Goal: Communication & Community: Share content

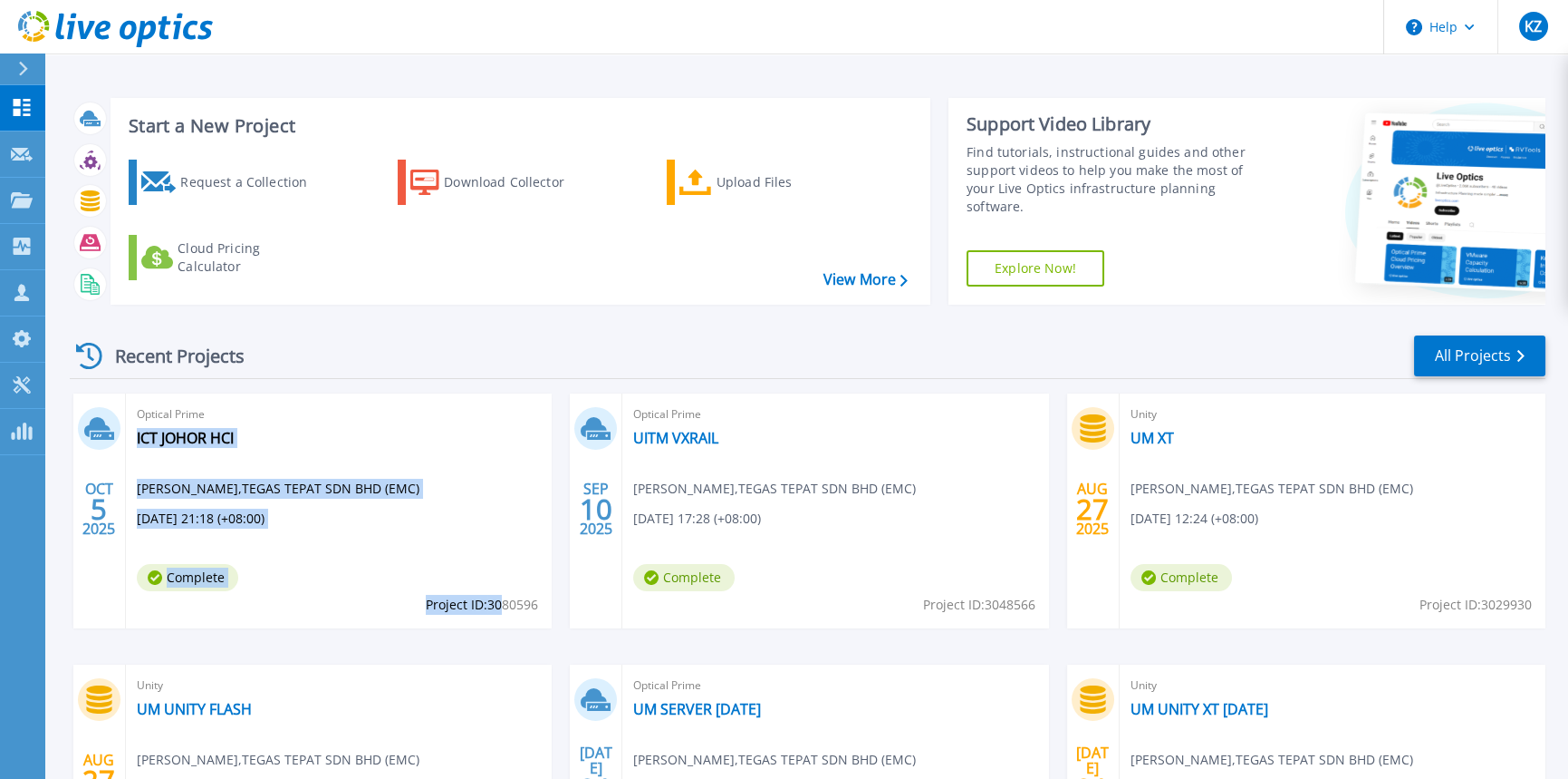
drag, startPoint x: 541, startPoint y: 599, endPoint x: 500, endPoint y: 600, distance: 41.0
click at [500, 600] on div "Optical Prime ICT JOHOR HCI Khairul Zaim , TEGAS TEPAT SDN BHD (EMC) 10/05/2025…" at bounding box center [338, 510] width 425 height 235
click at [495, 609] on span "Project ID: 3080596" at bounding box center [482, 605] width 113 height 20
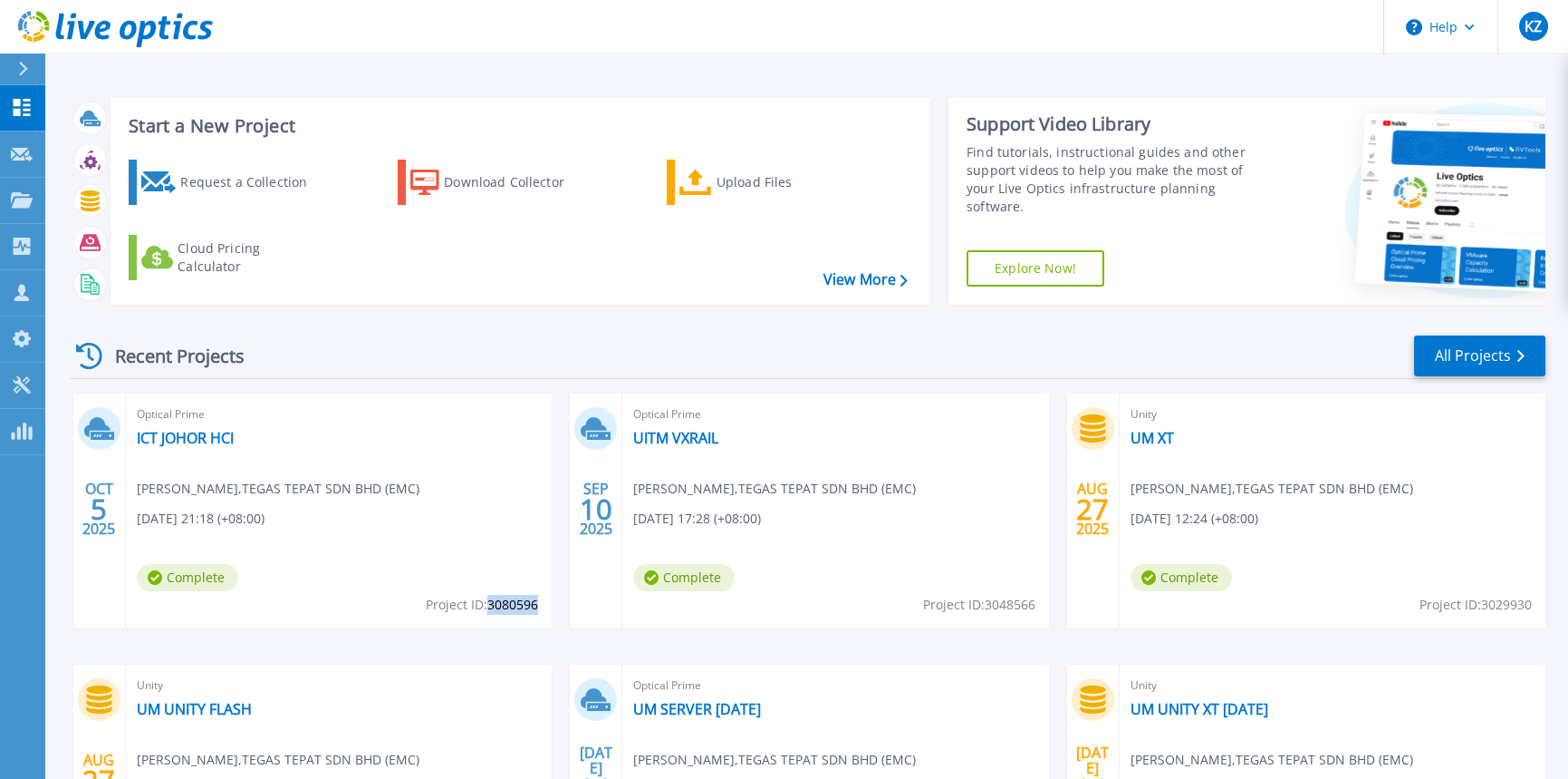
drag, startPoint x: 490, startPoint y: 605, endPoint x: 535, endPoint y: 602, distance: 45.1
click at [535, 602] on span "Project ID: 3080596" at bounding box center [482, 605] width 113 height 20
copy span "3080596"
click at [172, 438] on link "ICT JOHOR HCI" at bounding box center [185, 438] width 97 height 18
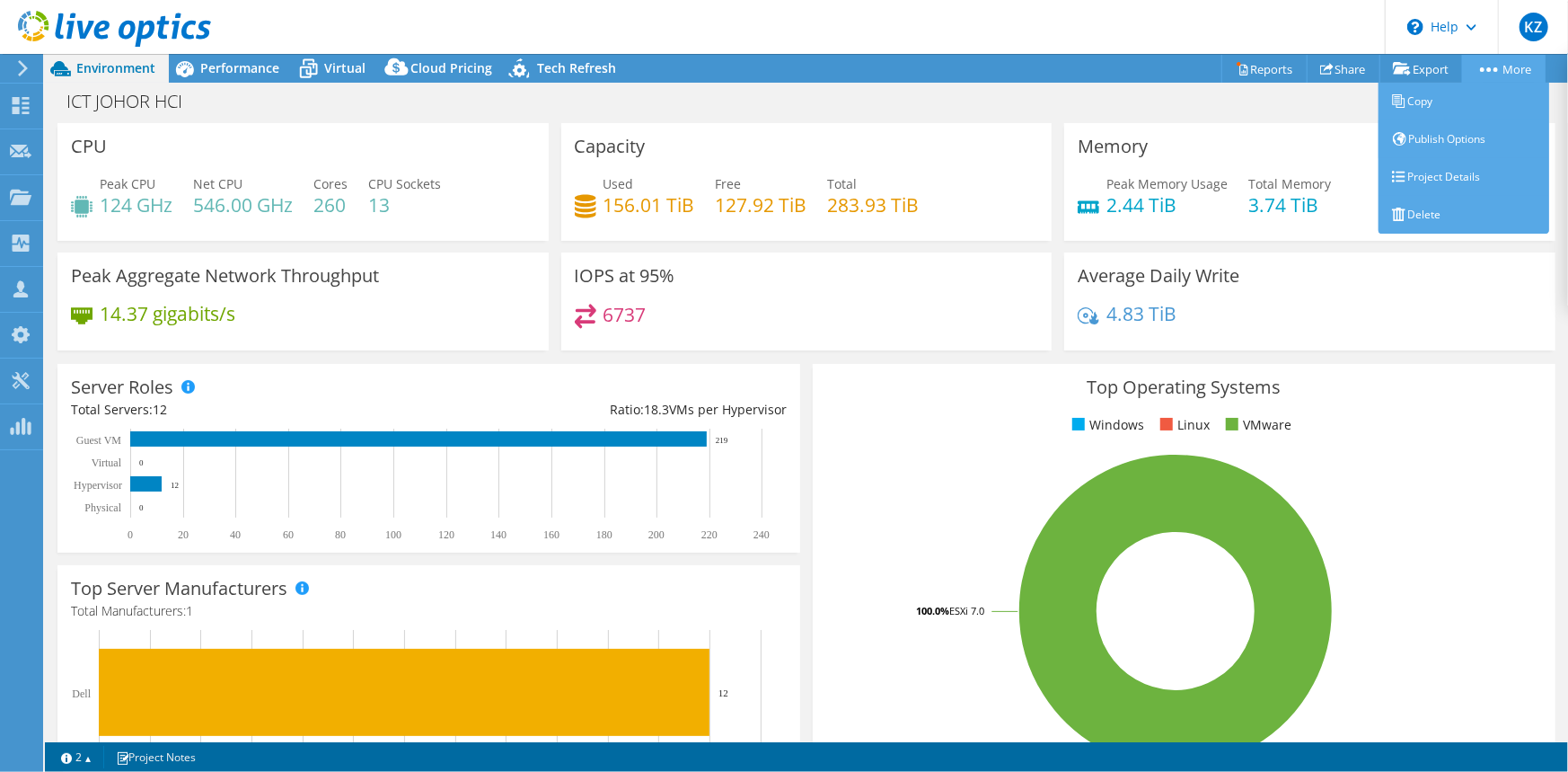
select select "[GEOGRAPHIC_DATA]"
select select "MYR"
click at [1498, 66] on link "More" at bounding box center [1503, 69] width 83 height 27
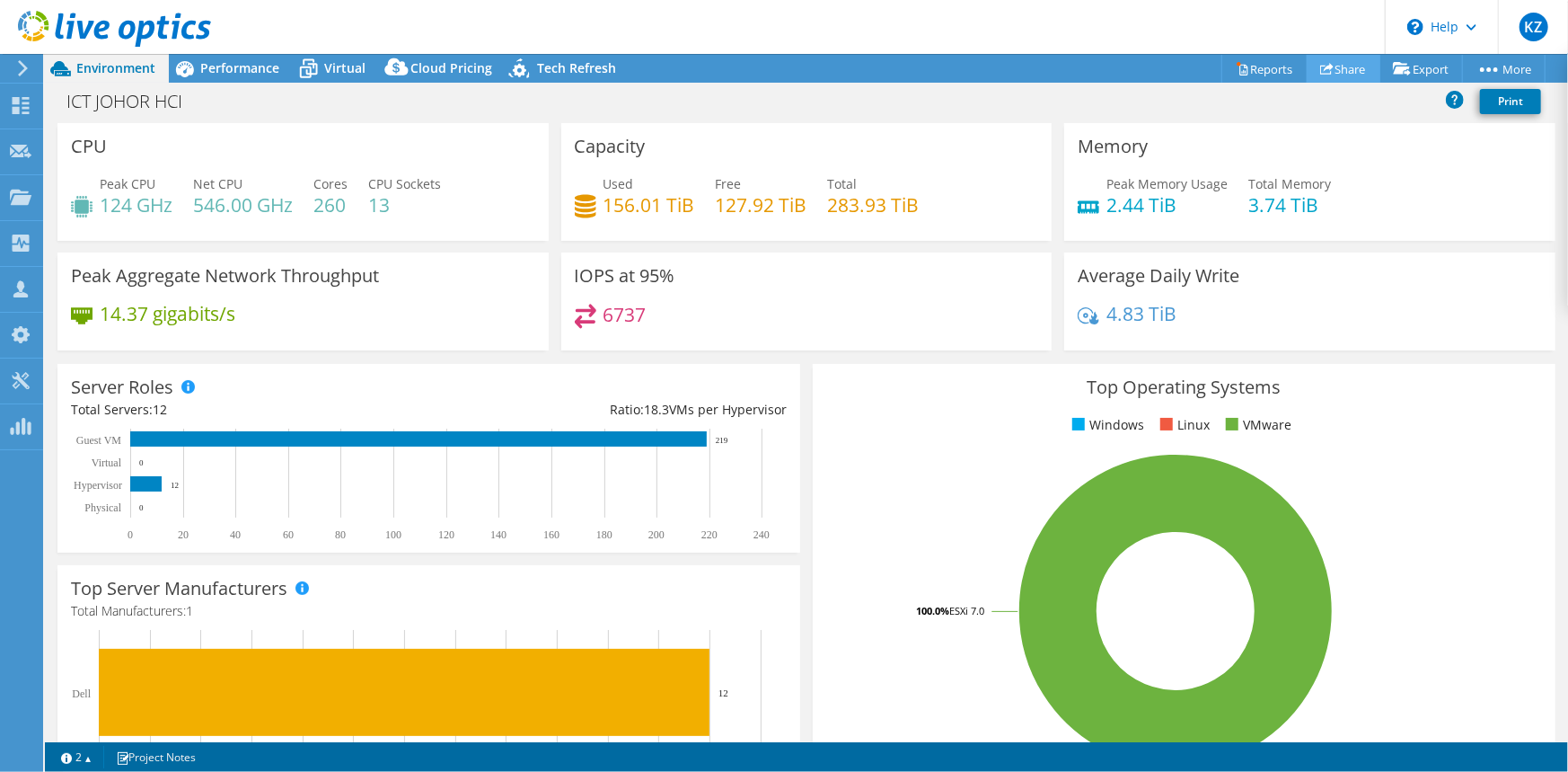
click at [1327, 67] on link "Share" at bounding box center [1342, 69] width 74 height 27
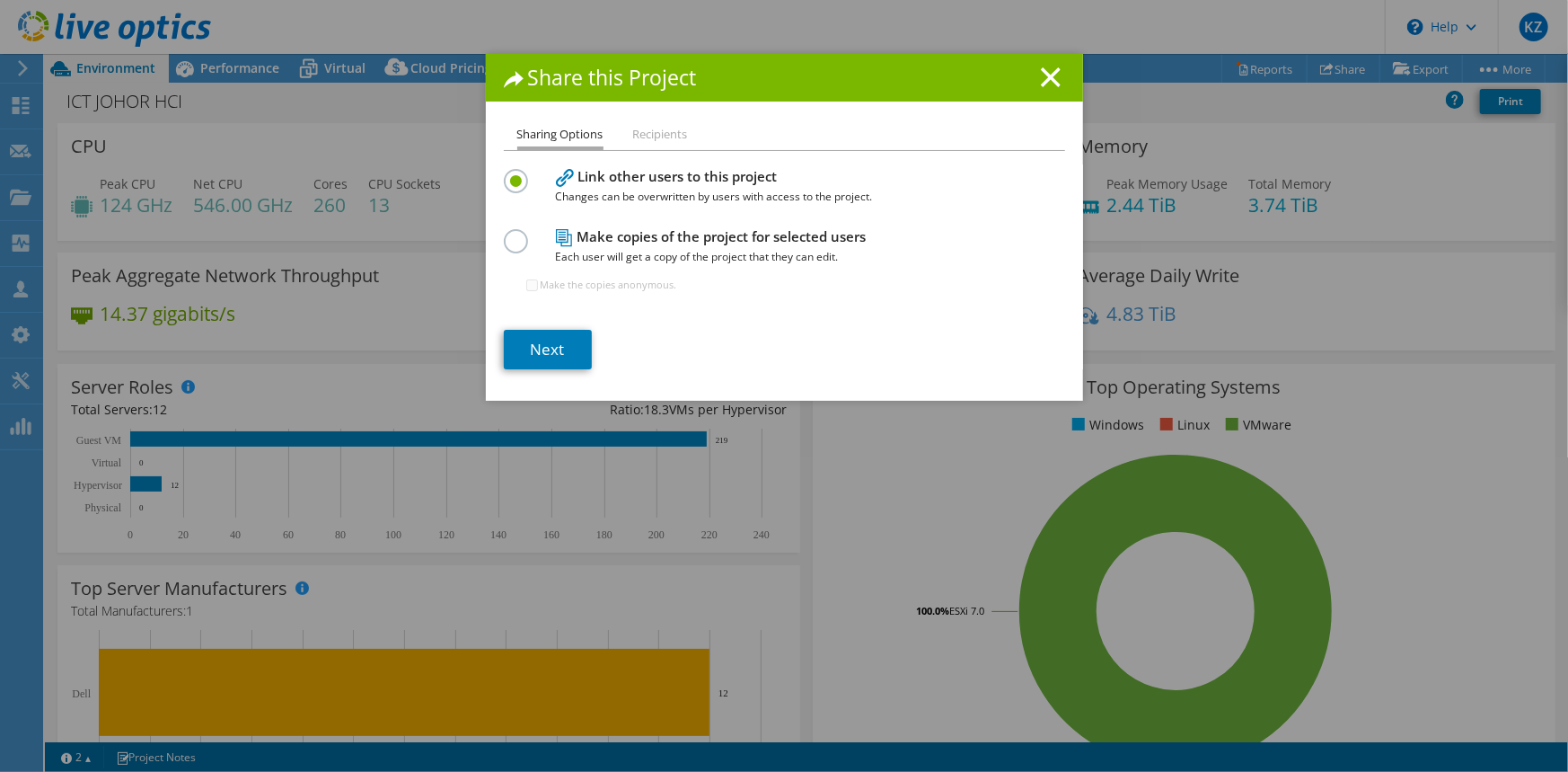
click at [653, 136] on li "Recipients" at bounding box center [661, 134] width 55 height 23
click at [644, 130] on li "Recipients" at bounding box center [661, 134] width 55 height 23
click at [645, 129] on li "Recipients" at bounding box center [661, 134] width 55 height 23
click at [944, 331] on div "Next" at bounding box center [784, 349] width 561 height 39
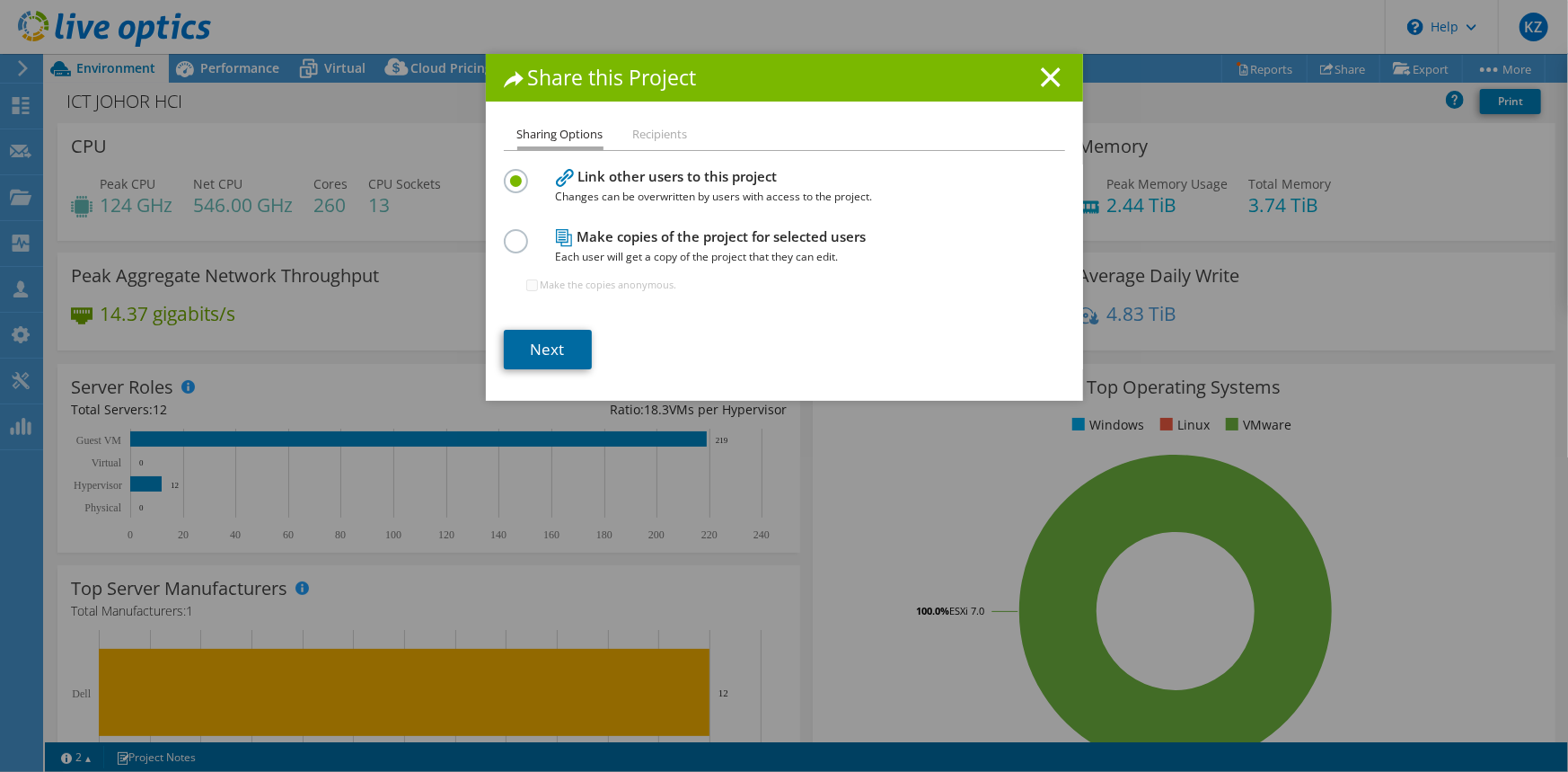
click at [545, 349] on link "Next" at bounding box center [548, 349] width 88 height 39
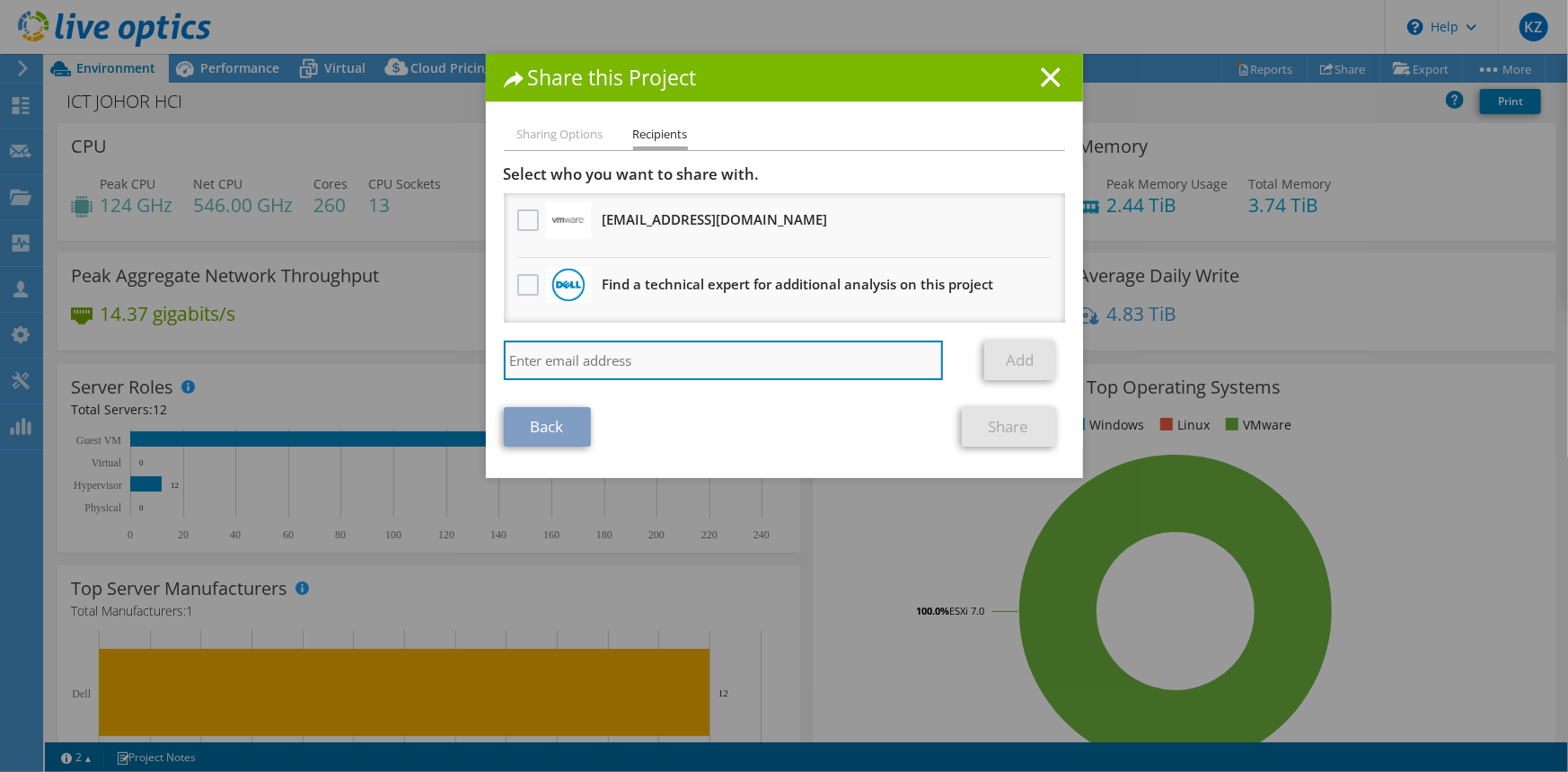
click at [645, 357] on input "search" at bounding box center [724, 360] width 440 height 39
paste input "vxrail_papi_client@liveoptics.com"
type input "vxrail_papi_client@liveoptics.com"
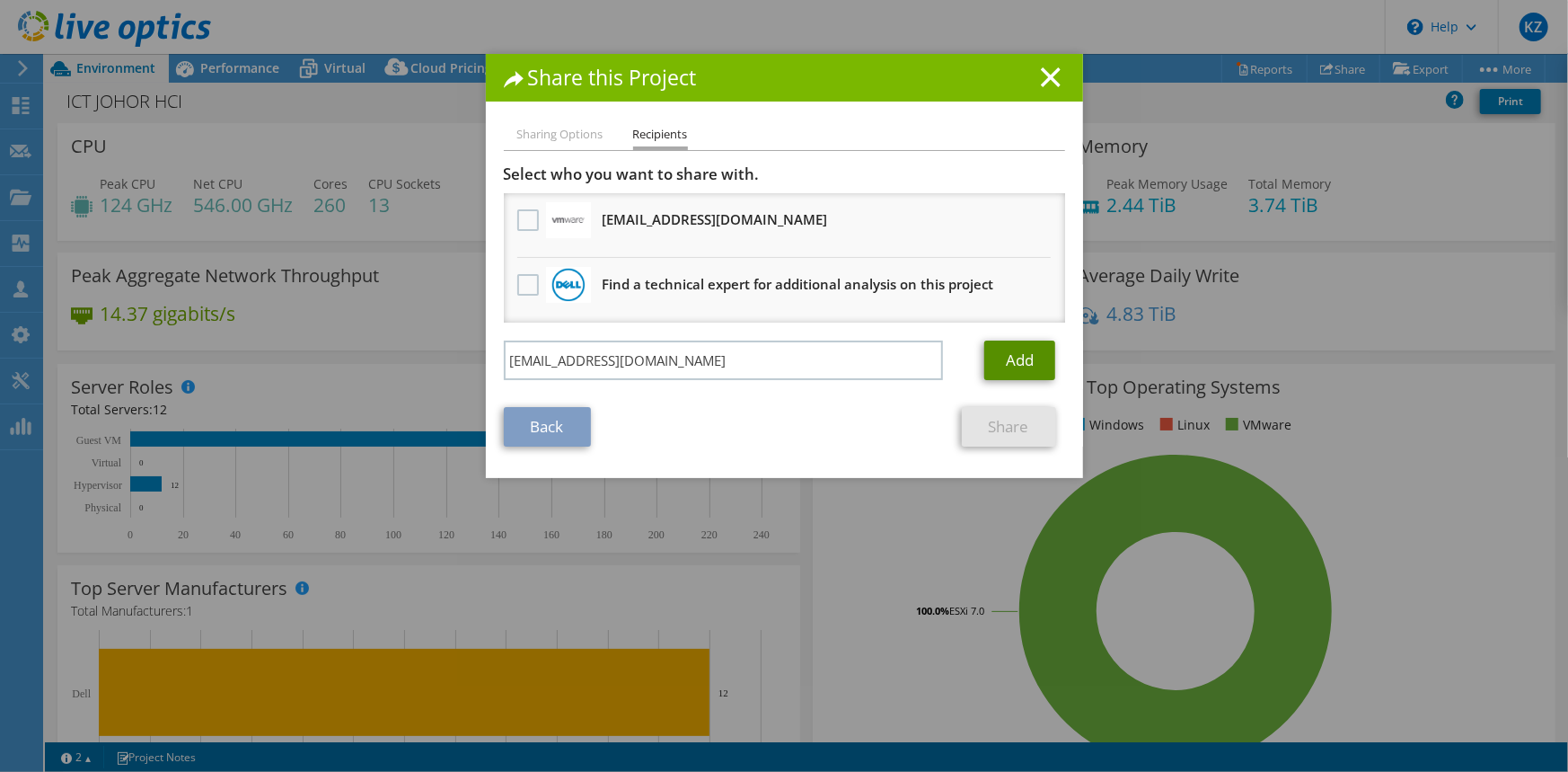
click at [1023, 355] on link "Add" at bounding box center [1020, 360] width 71 height 39
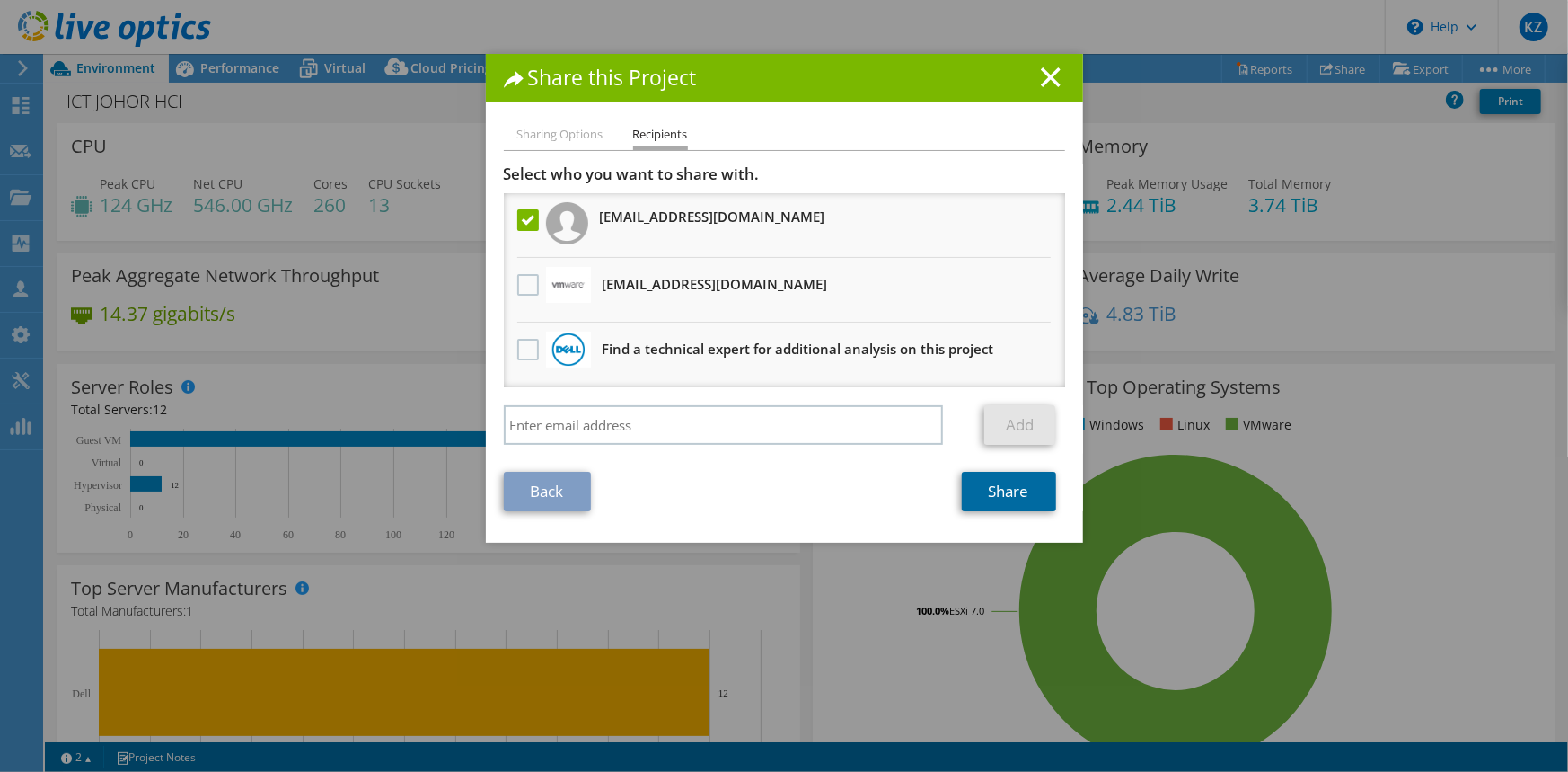
click at [986, 489] on link "Share" at bounding box center [1009, 491] width 94 height 39
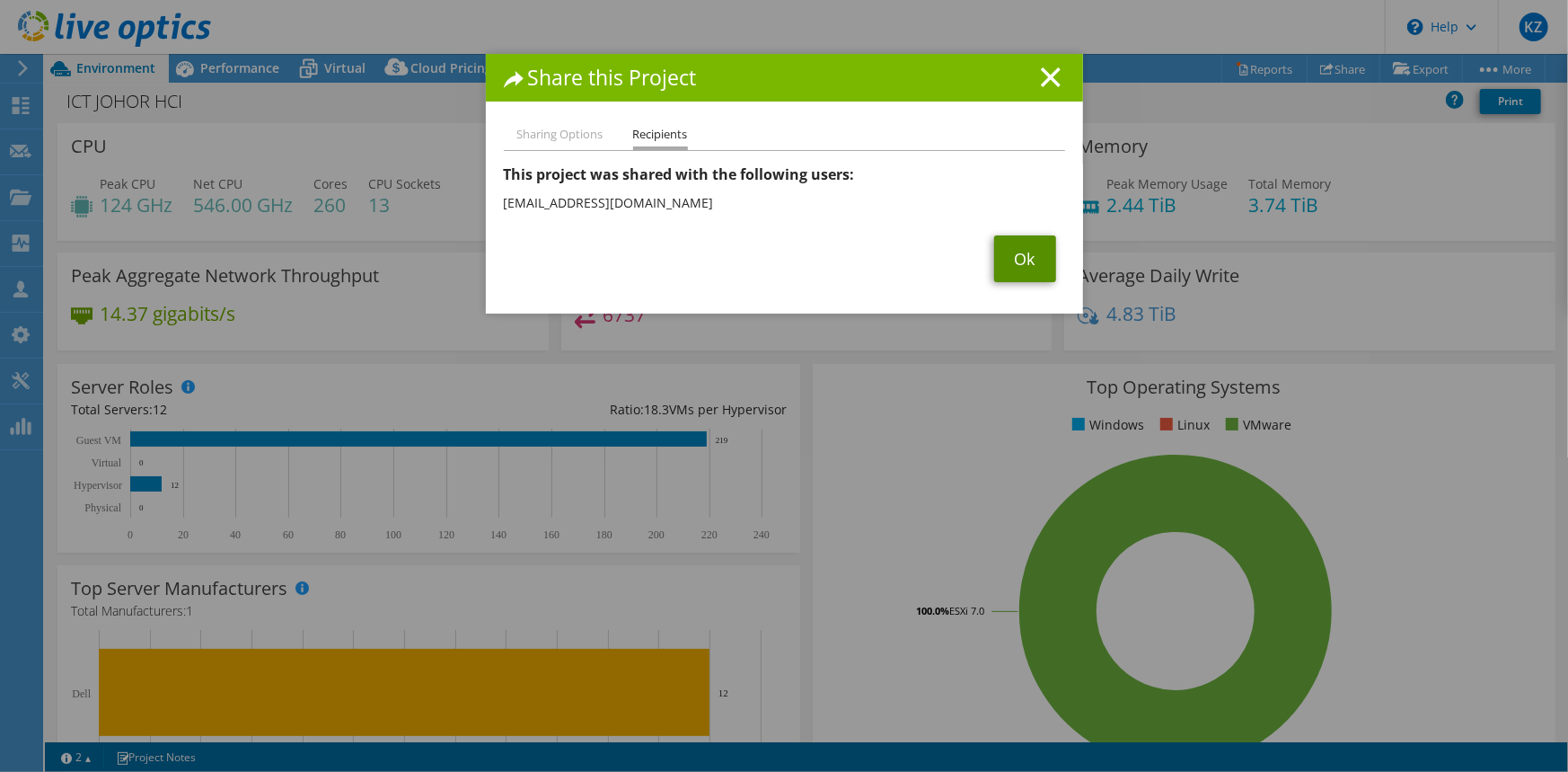
click at [1010, 259] on link "Ok" at bounding box center [1025, 259] width 62 height 47
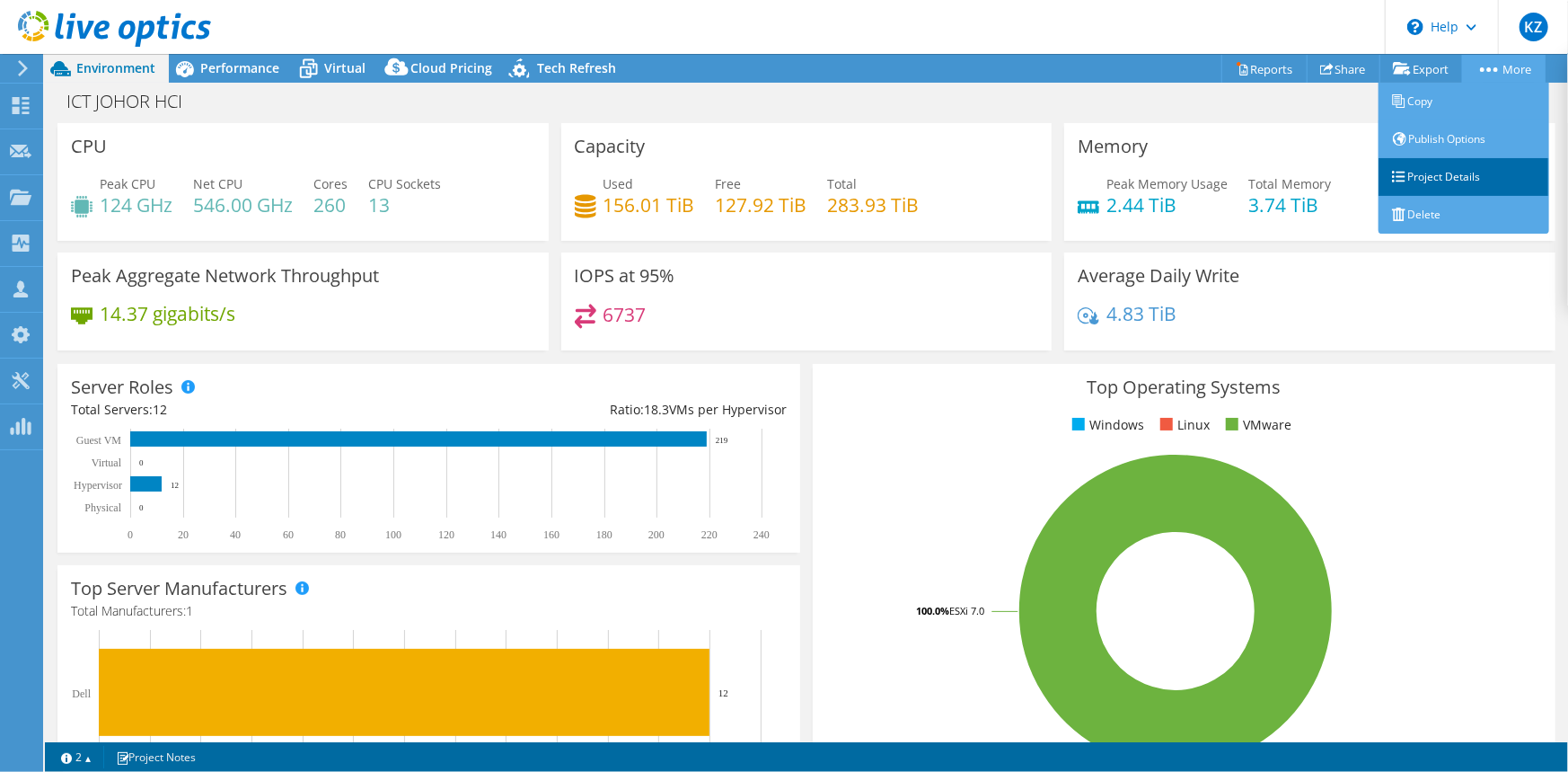
click at [1431, 188] on link "Project Details" at bounding box center [1464, 177] width 171 height 37
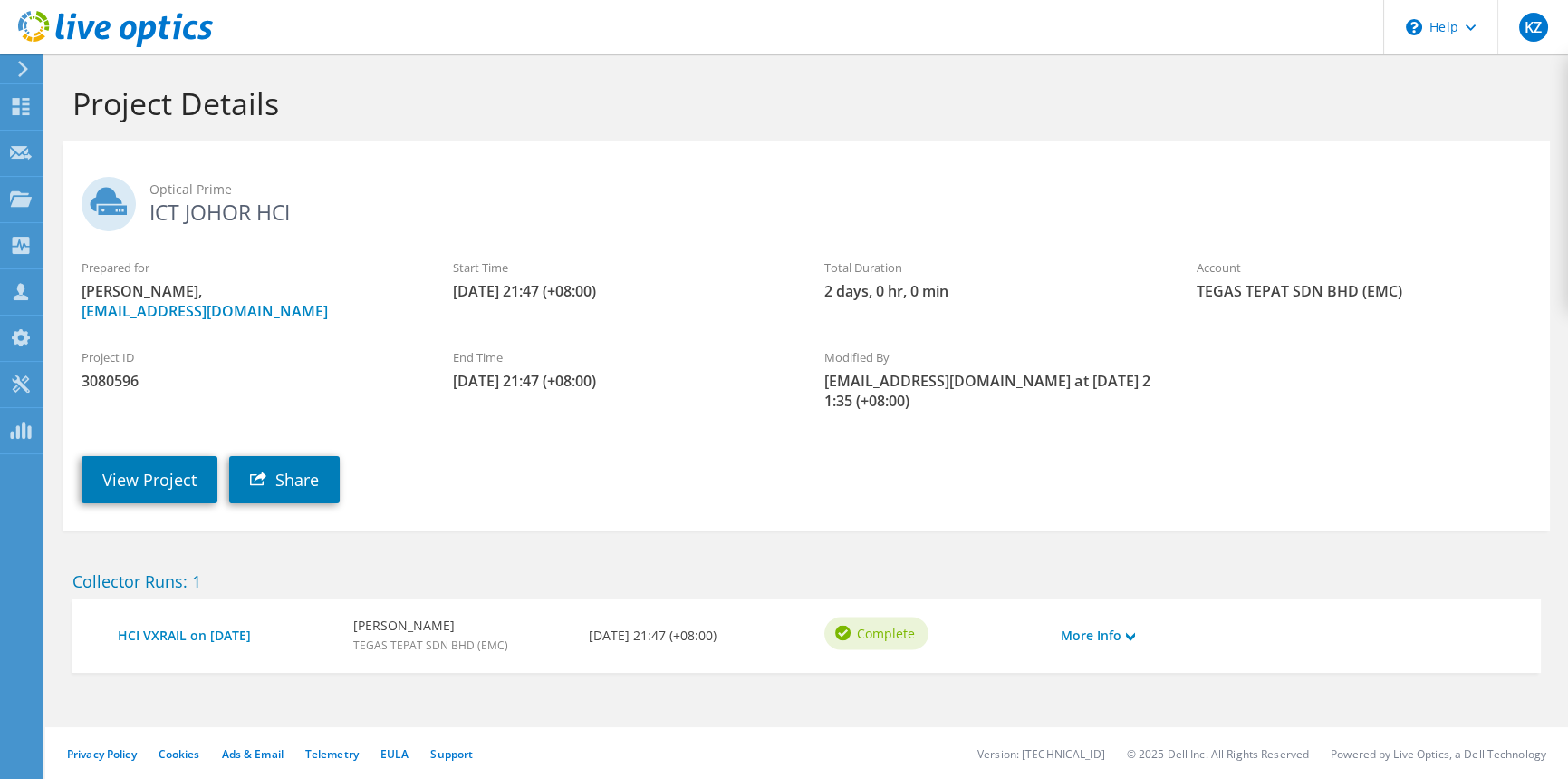
scroll to position [2, 0]
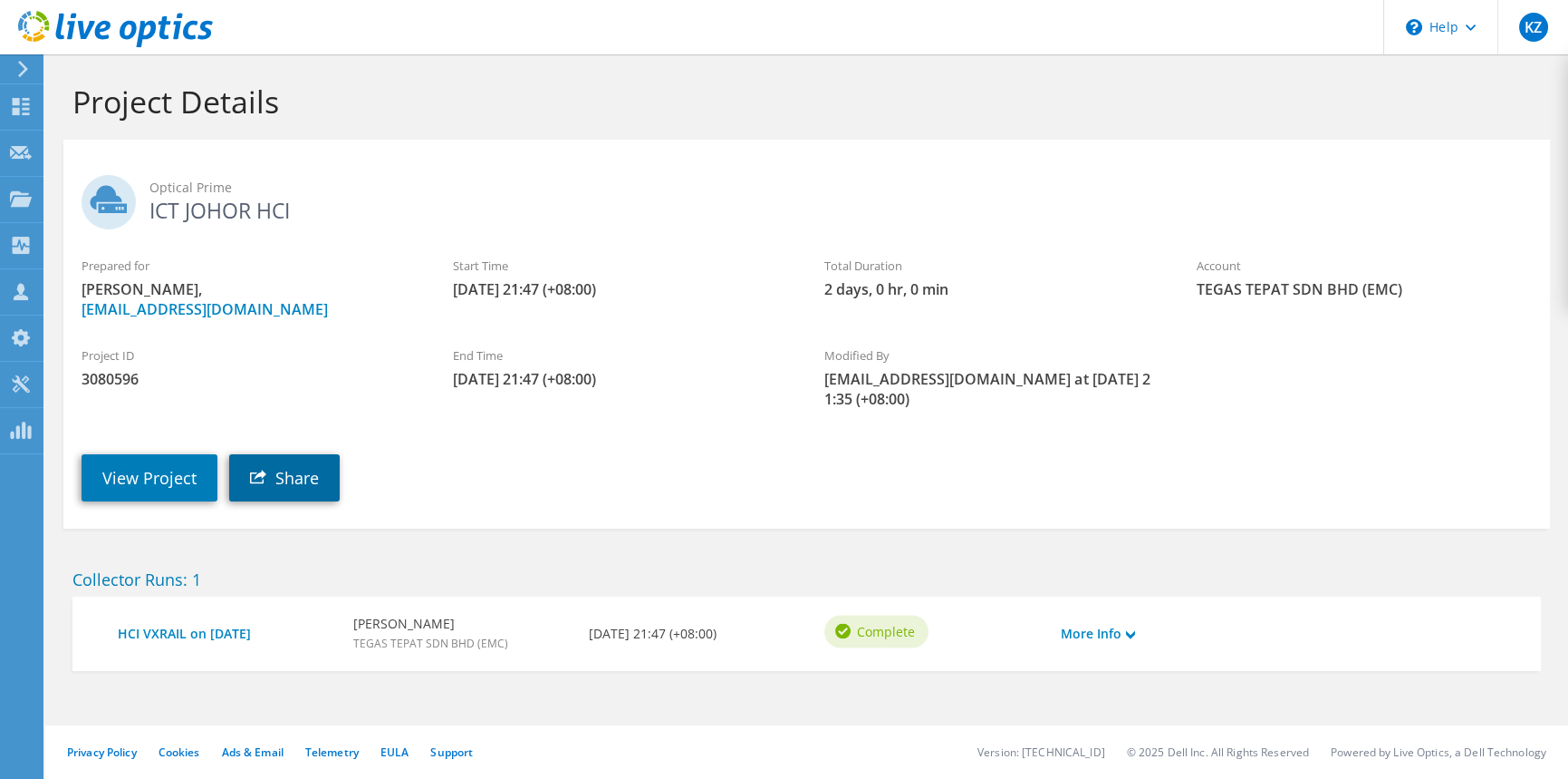
click at [285, 481] on link "Share" at bounding box center [285, 478] width 111 height 48
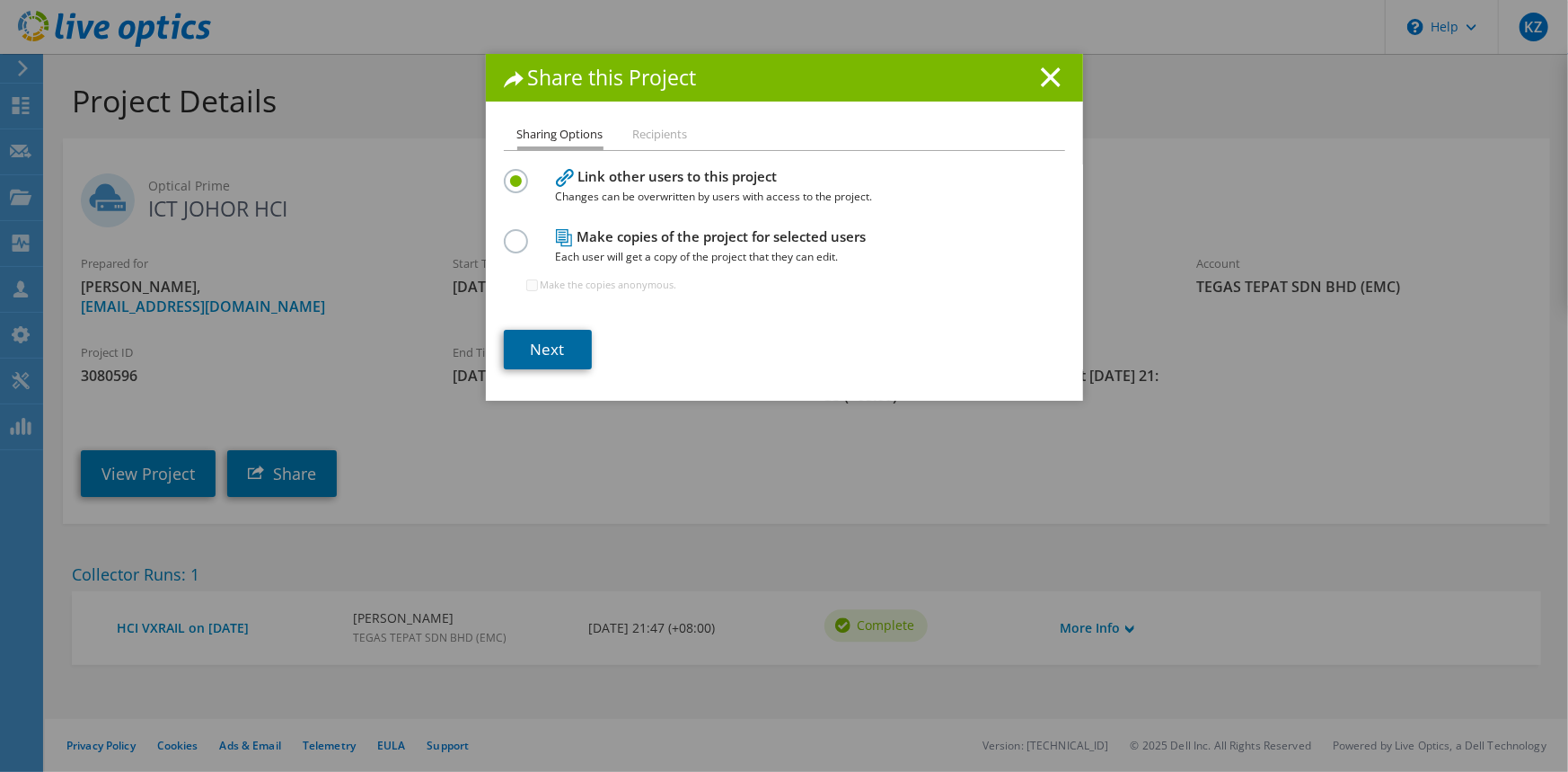
click at [571, 335] on link "Next" at bounding box center [548, 349] width 88 height 39
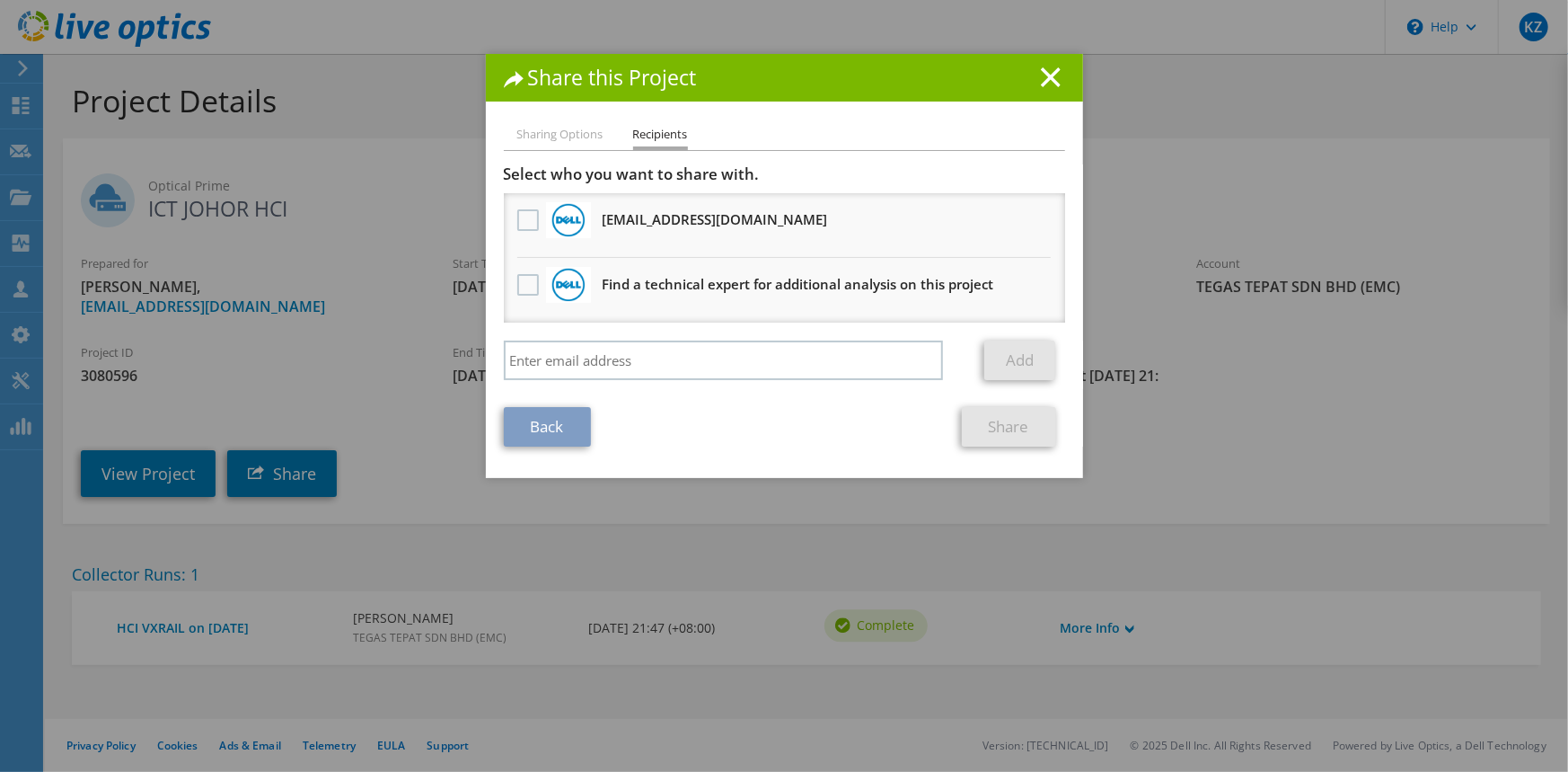
click at [553, 131] on li "Sharing Options" at bounding box center [561, 134] width 86 height 23
click at [1052, 68] on h1 "Share this Project" at bounding box center [784, 77] width 561 height 21
click at [1041, 75] on line at bounding box center [1050, 77] width 18 height 18
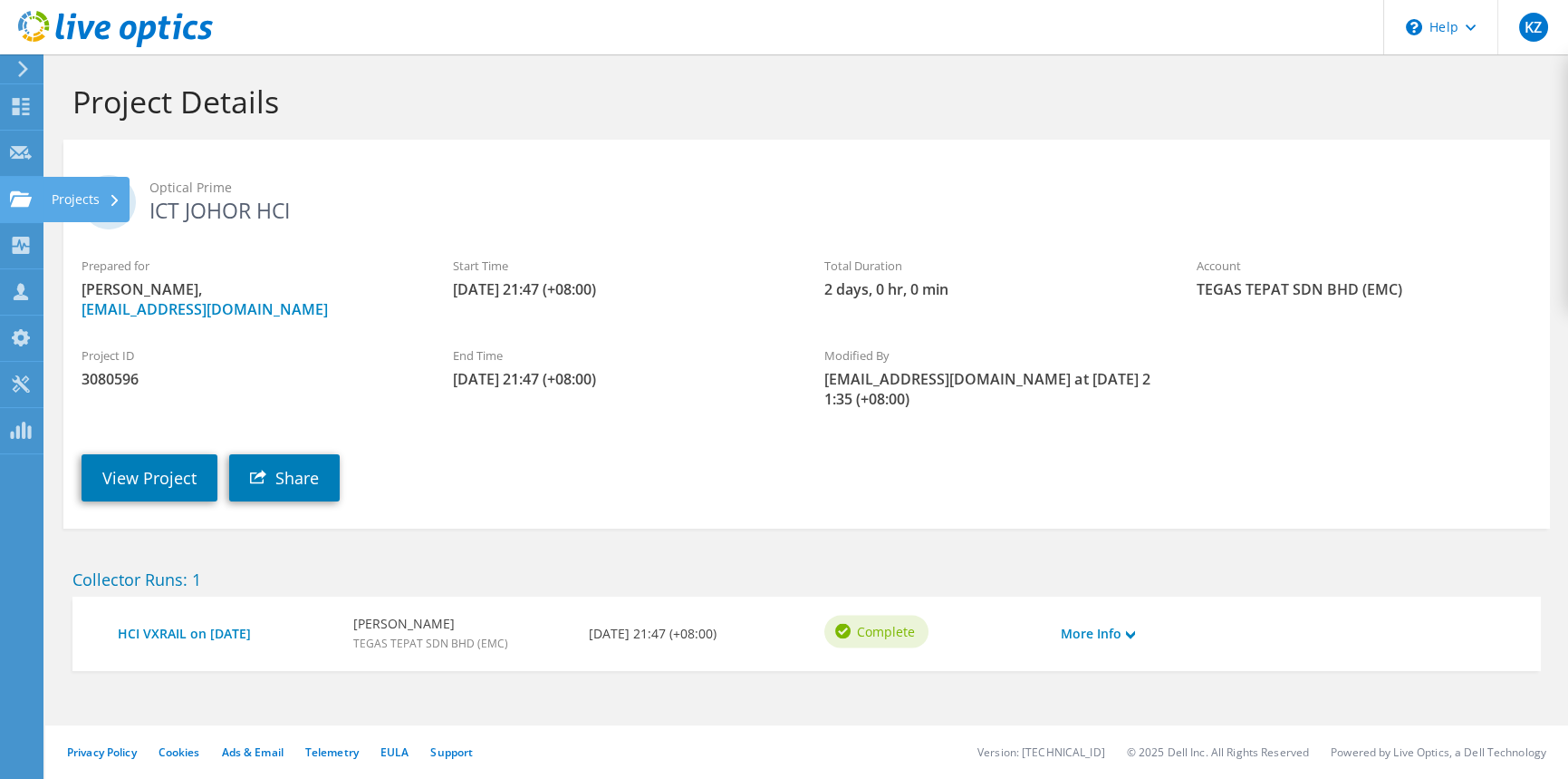
click at [20, 201] on use at bounding box center [21, 198] width 22 height 16
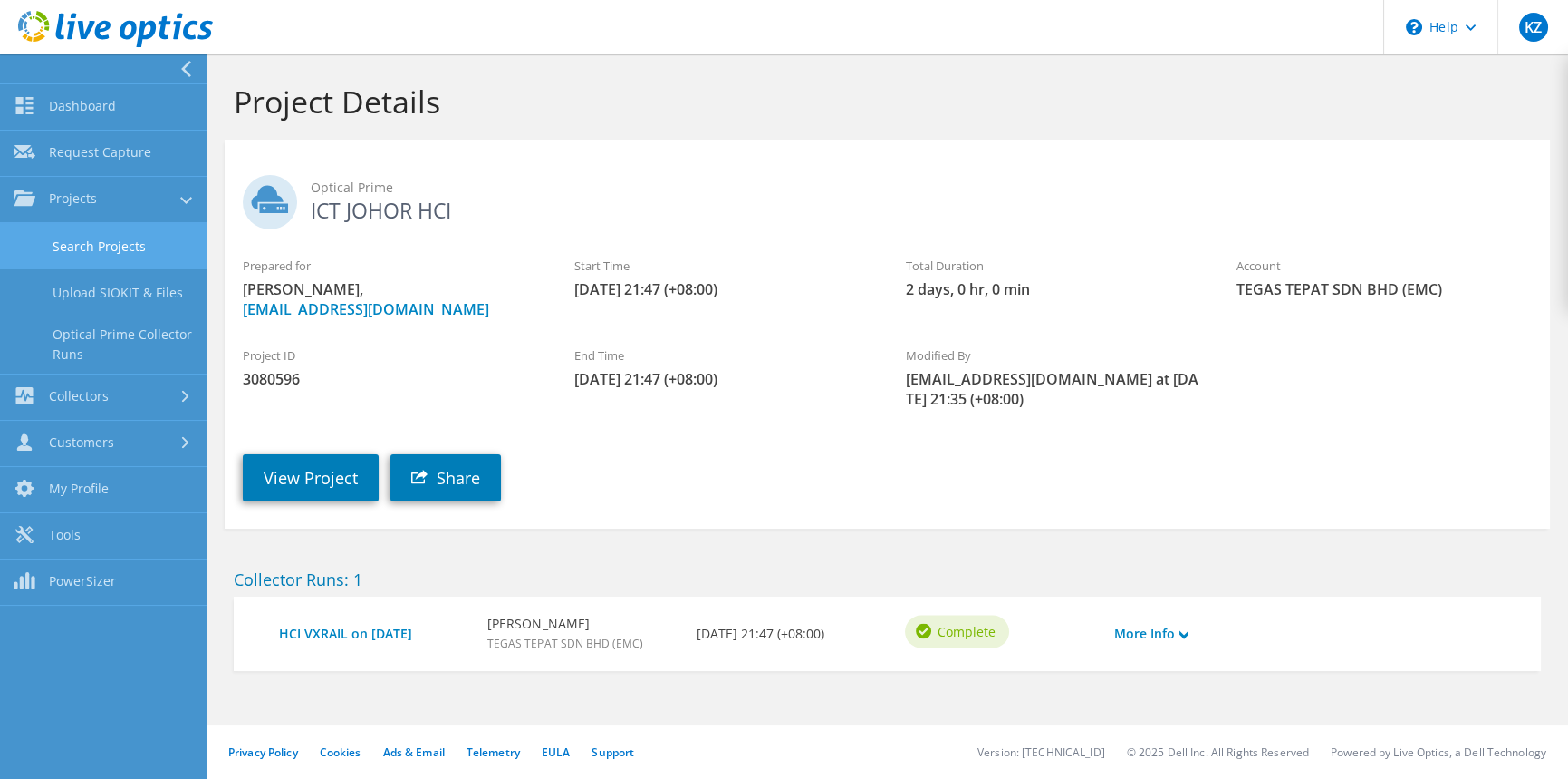
click at [116, 243] on link "Search Projects" at bounding box center [103, 245] width 207 height 47
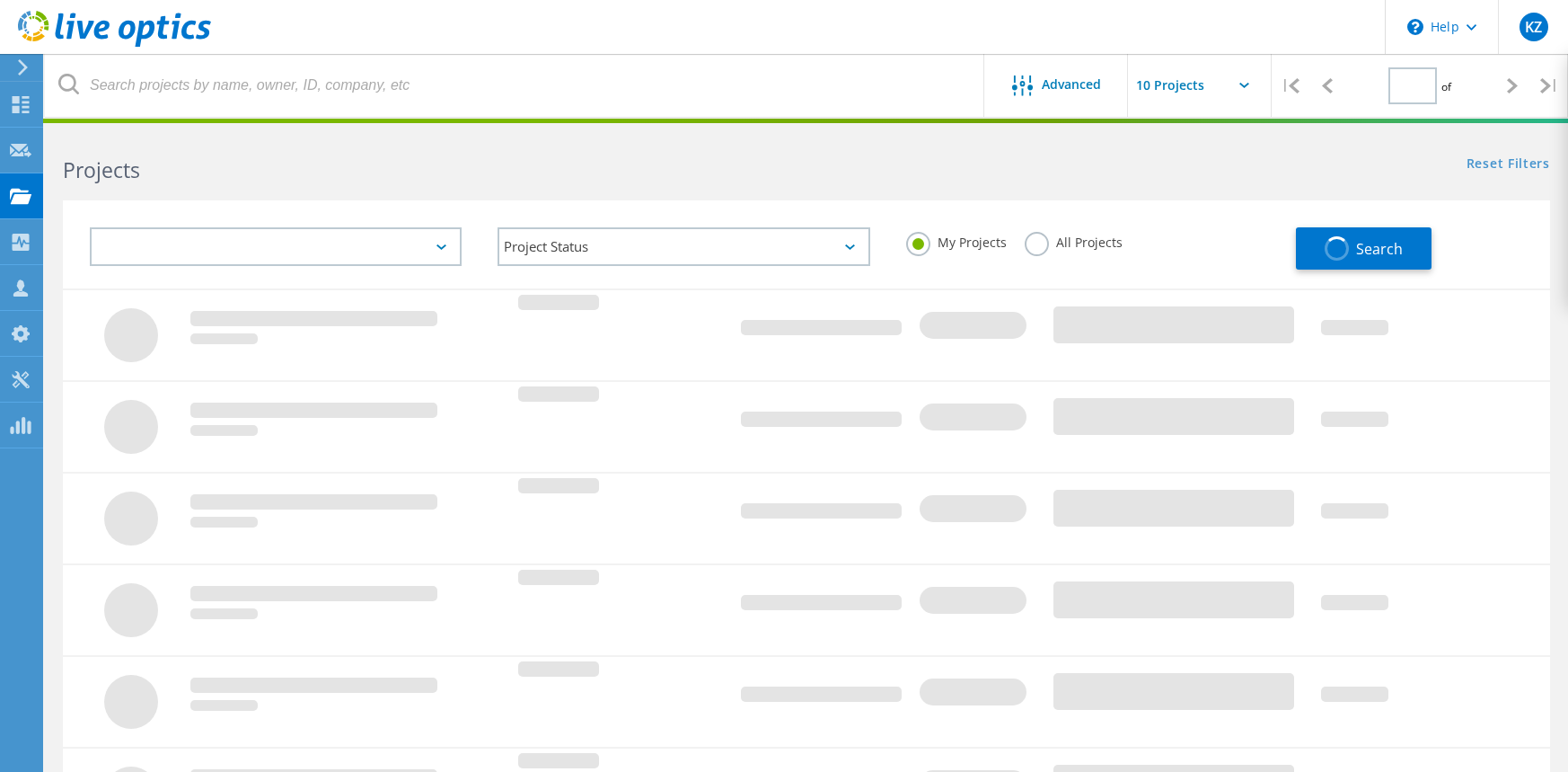
type input "1"
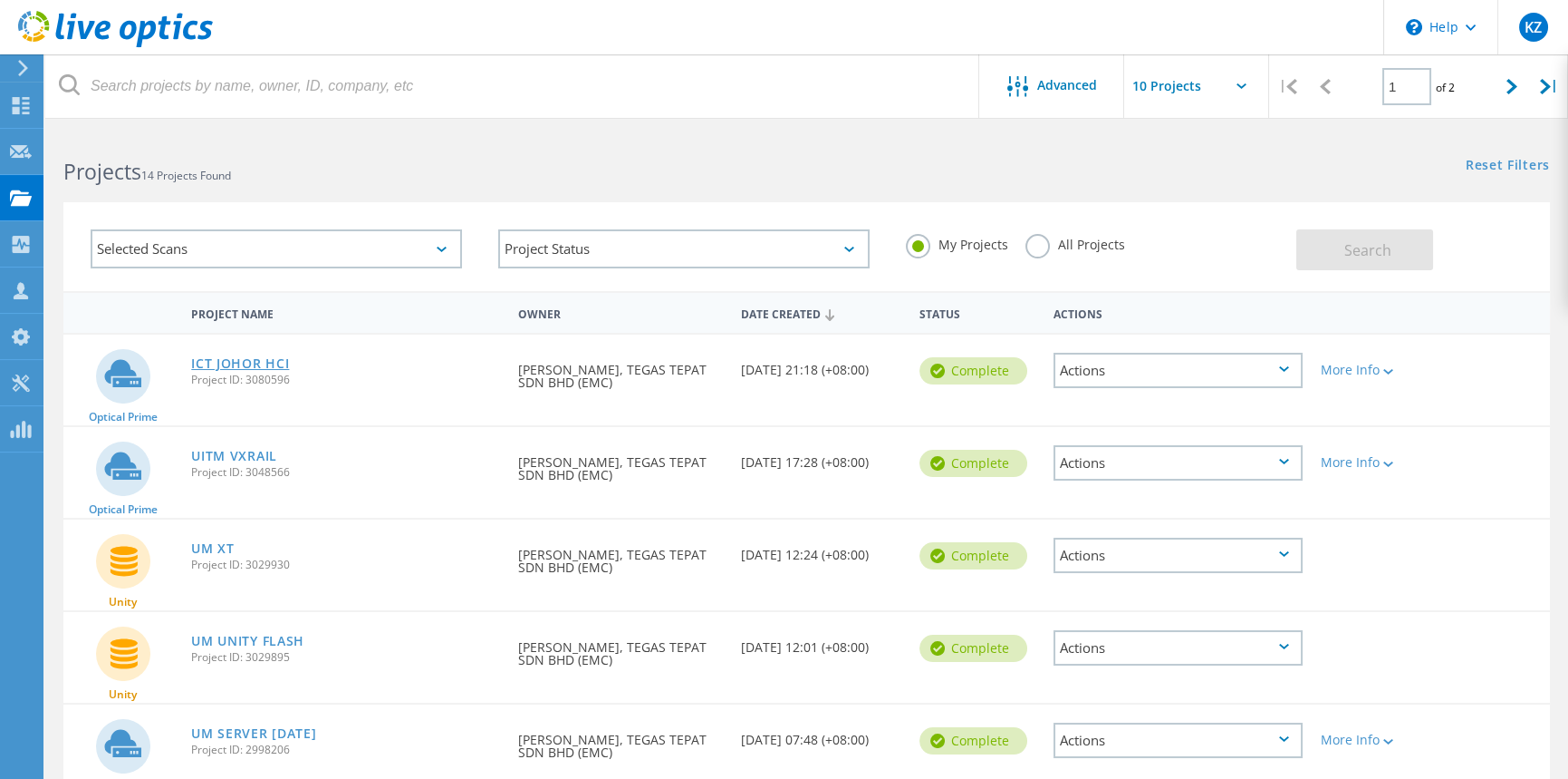
click at [232, 361] on link "ICT JOHOR HCI" at bounding box center [239, 363] width 98 height 13
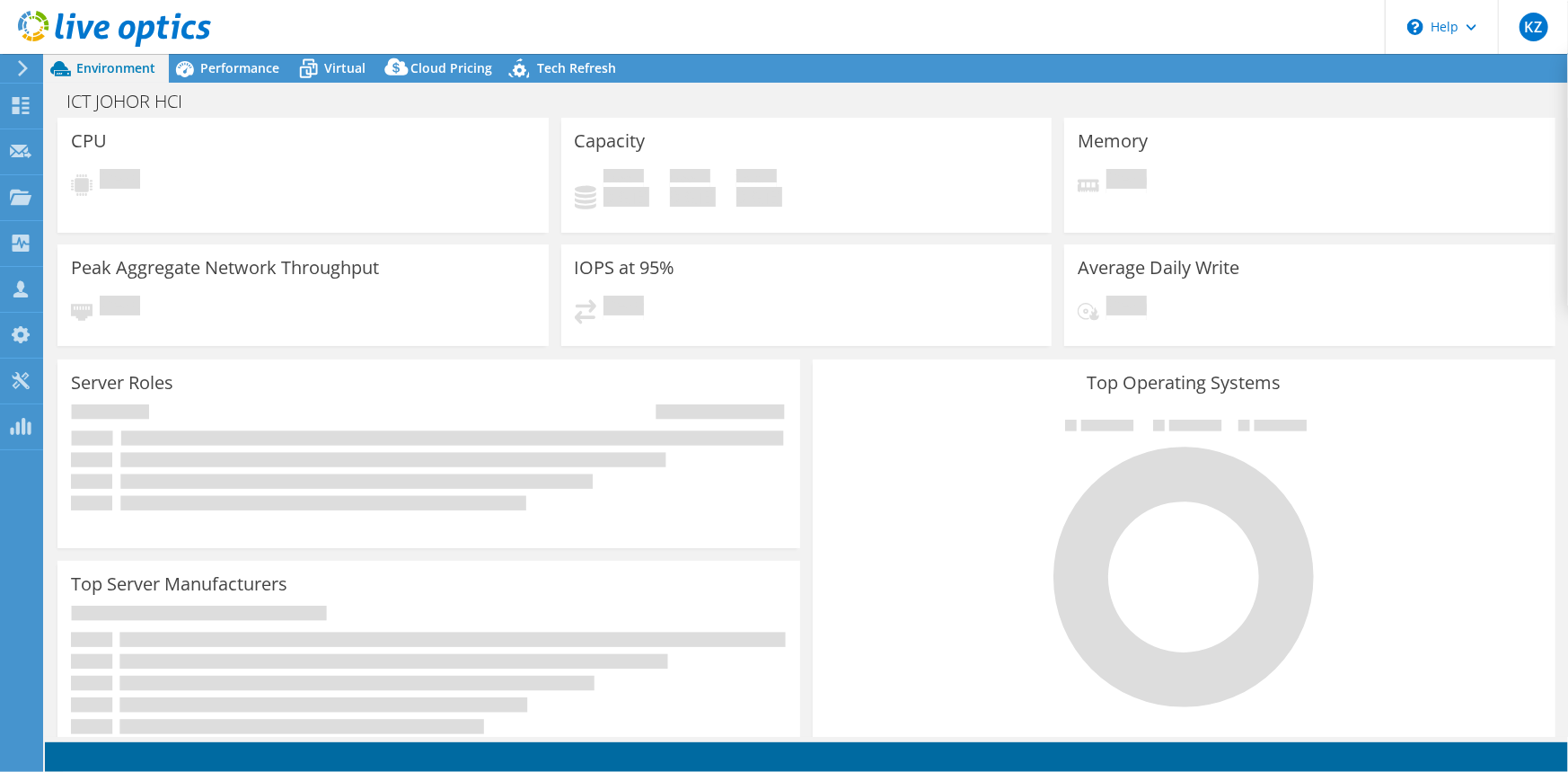
select select "[GEOGRAPHIC_DATA]"
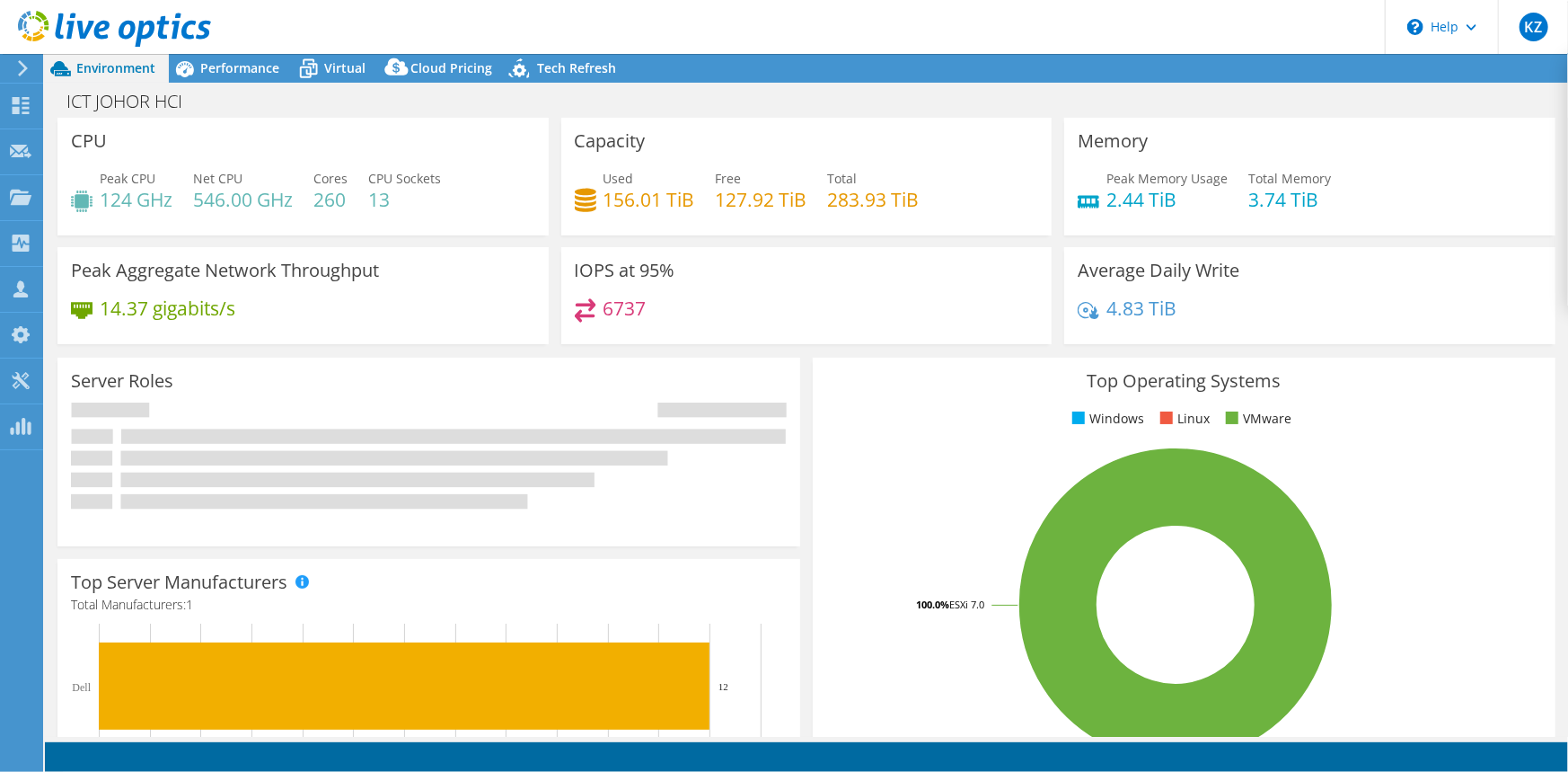
select select "MYR"
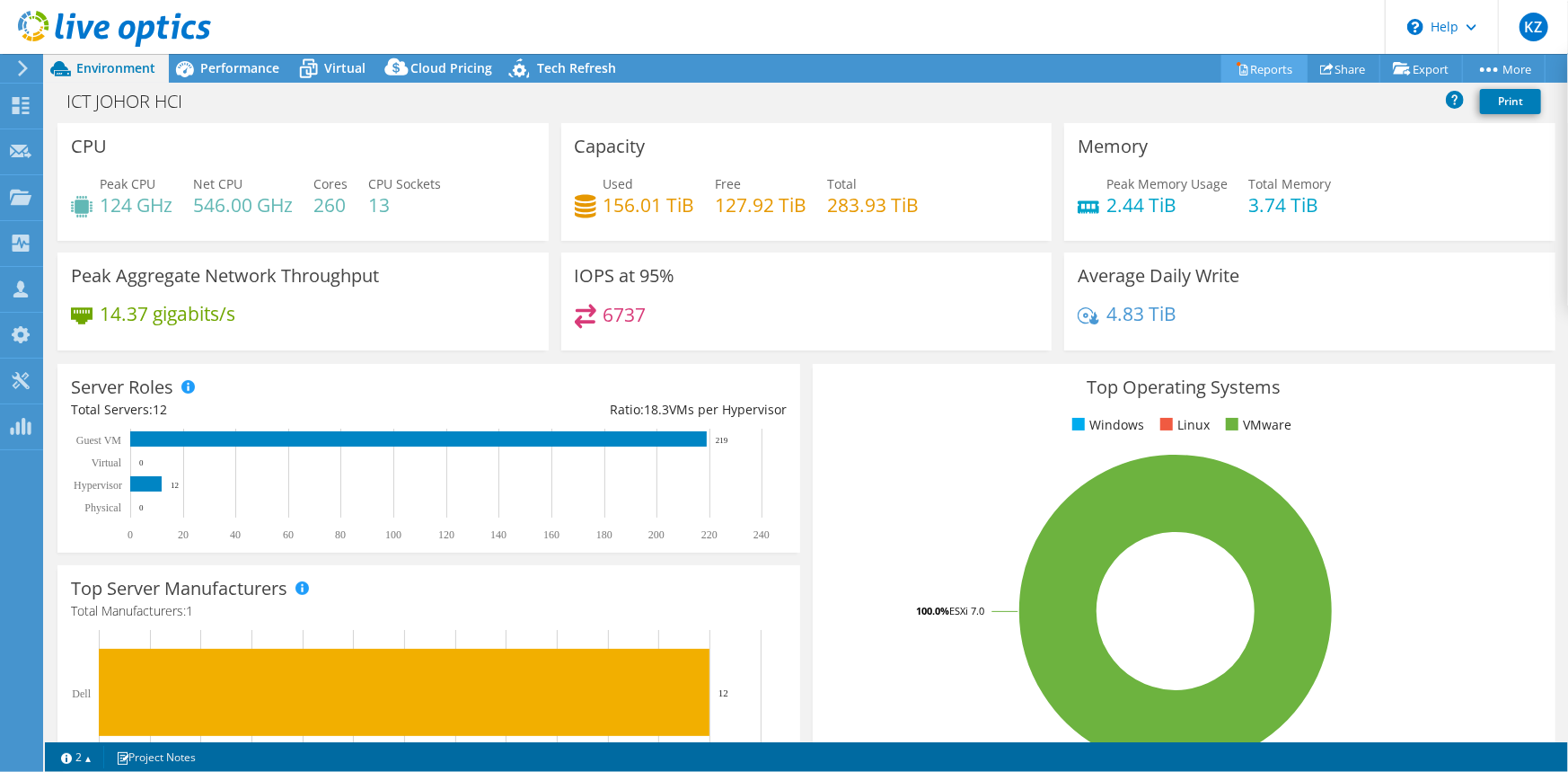
click at [1254, 66] on link "Reports" at bounding box center [1264, 69] width 86 height 27
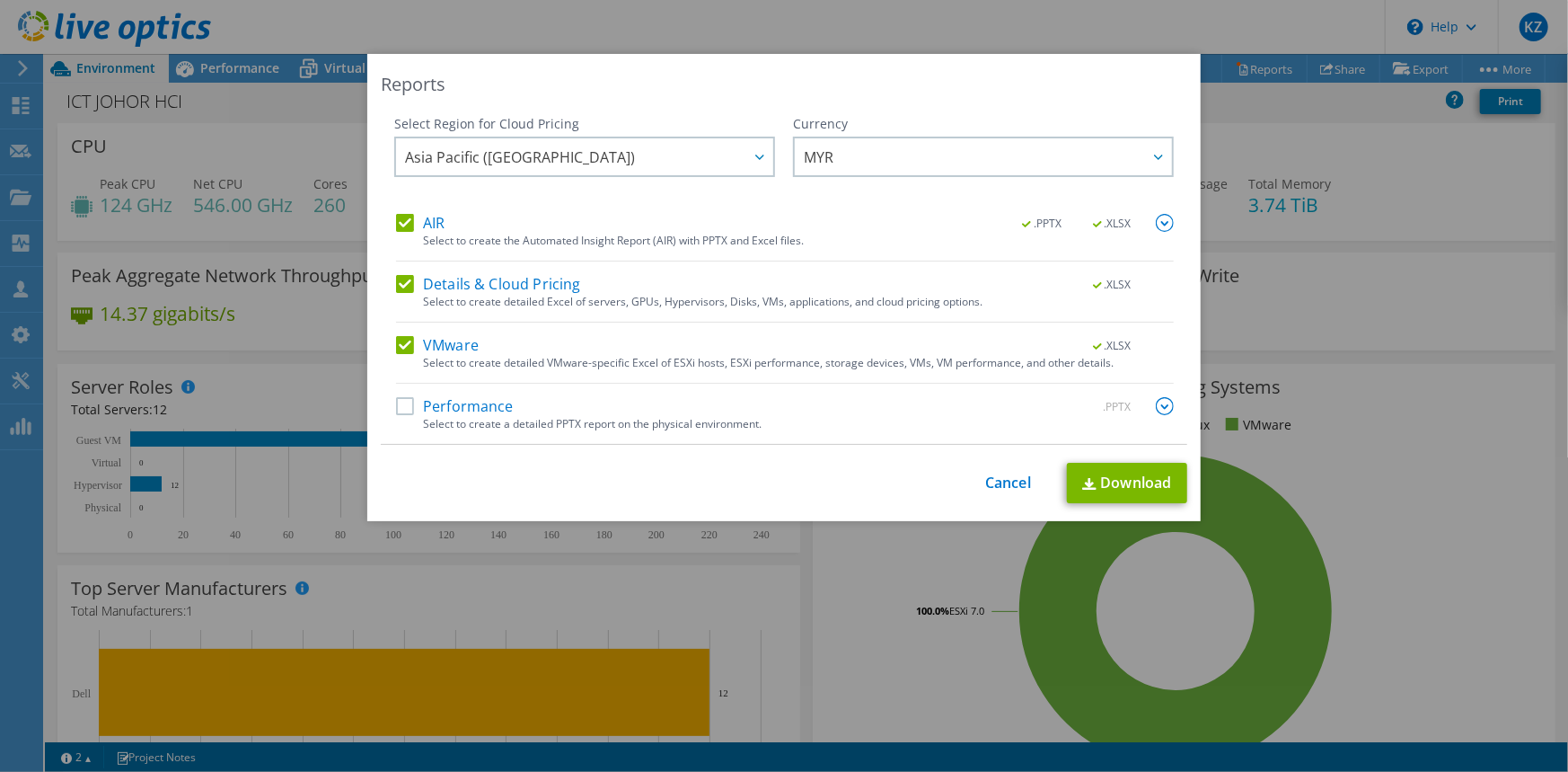
click at [398, 286] on label "Details & Cloud Pricing" at bounding box center [488, 283] width 185 height 18
click at [0, 0] on input "Details & Cloud Pricing" at bounding box center [0, 0] width 0 height 0
click at [401, 224] on label "AIR" at bounding box center [420, 223] width 48 height 18
click at [0, 0] on input "AIR" at bounding box center [0, 0] width 0 height 0
